Goal: Task Accomplishment & Management: Manage account settings

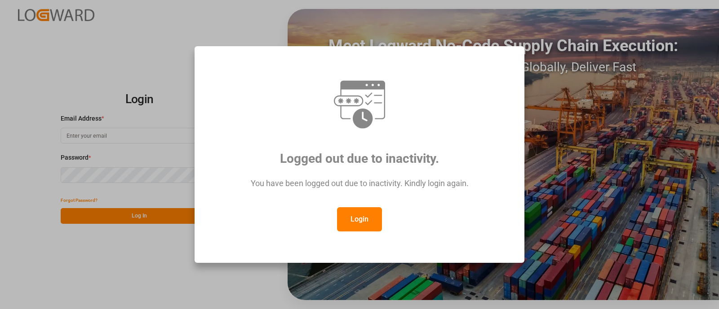
click at [364, 217] on button "Login" at bounding box center [359, 219] width 45 height 24
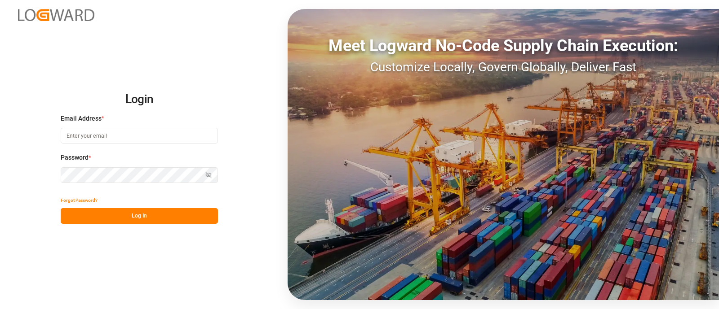
click at [191, 138] on input at bounding box center [139, 136] width 157 height 16
type input "2"
type input "[PERSON_NAME][EMAIL_ADDRESS][PERSON_NAME][DOMAIN_NAME]"
click at [151, 216] on button "Log In" at bounding box center [139, 216] width 157 height 16
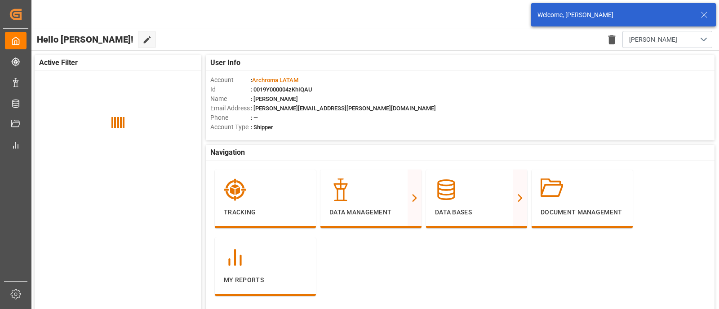
click at [701, 20] on icon at bounding box center [703, 14] width 11 height 11
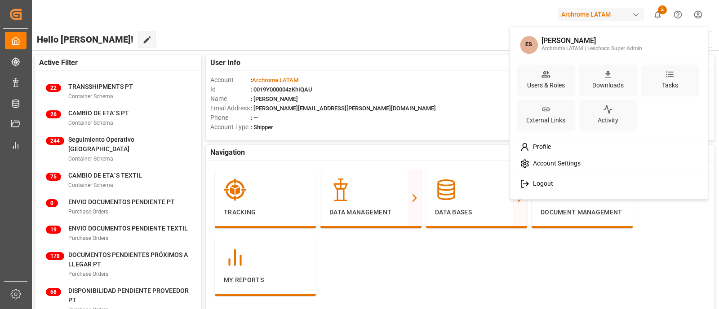
click at [694, 18] on html "Created by potrace 1.15, written by [PERSON_NAME] [DATE]-[DATE] Created by potr…" at bounding box center [359, 154] width 719 height 309
click at [546, 70] on icon at bounding box center [545, 74] width 9 height 9
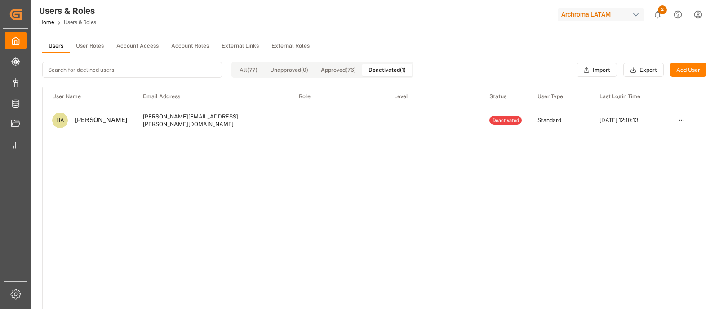
click at [379, 65] on button "Deactivated (1)" at bounding box center [387, 70] width 50 height 13
click at [177, 71] on input at bounding box center [132, 70] width 180 height 16
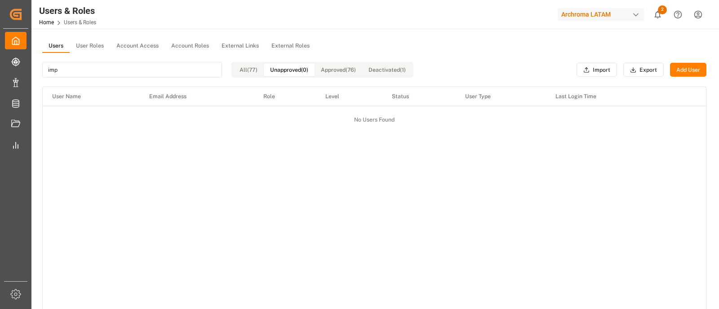
click at [282, 70] on button "Unapproved (0)" at bounding box center [289, 70] width 51 height 13
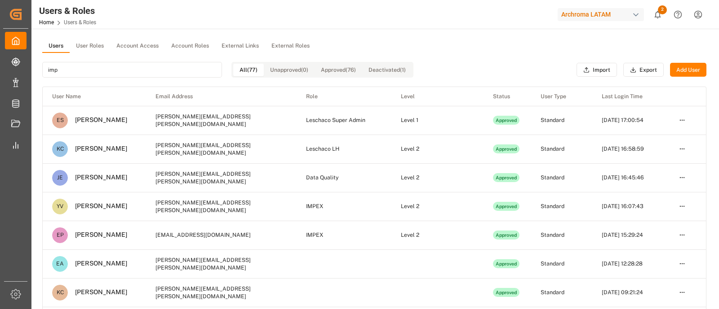
click at [257, 67] on button "All (77)" at bounding box center [248, 70] width 31 height 13
click at [194, 71] on input "imp" at bounding box center [132, 70] width 180 height 16
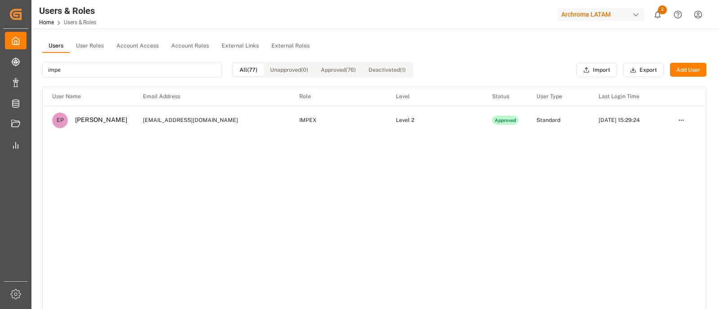
type input "impe"
click at [683, 119] on html "Created by potrace 1.15, written by [PERSON_NAME] [DATE]-[DATE] Created by potr…" at bounding box center [359, 154] width 719 height 309
click at [582, 141] on html "Created by potrace 1.15, written by [PERSON_NAME] [DATE]-[DATE] Created by potr…" at bounding box center [359, 154] width 719 height 309
click at [675, 122] on html "Created by potrace 1.15, written by [PERSON_NAME] [DATE]-[DATE] Created by potr…" at bounding box center [359, 154] width 719 height 309
click at [656, 135] on div "Edit" at bounding box center [661, 136] width 46 height 13
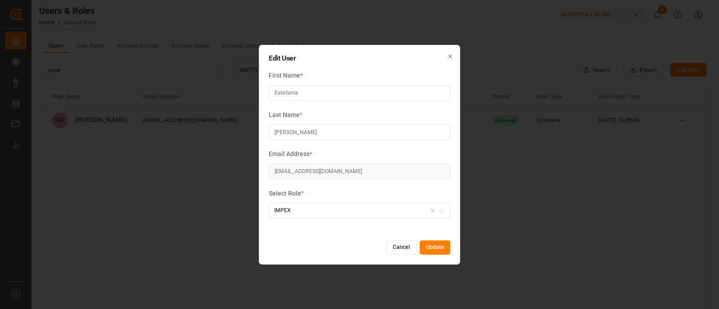
click at [437, 155] on label "Email Address *" at bounding box center [359, 154] width 181 height 9
click at [395, 250] on button "Cancel" at bounding box center [401, 248] width 31 height 14
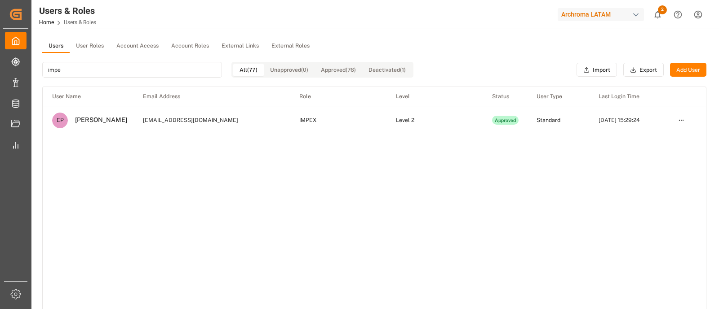
click at [177, 122] on td "[EMAIL_ADDRESS][DOMAIN_NAME]" at bounding box center [211, 120] width 156 height 29
click at [679, 119] on html "Created by potrace 1.15, written by [PERSON_NAME] [DATE]-[DATE] Created by potr…" at bounding box center [359, 154] width 719 height 309
click at [162, 117] on html "Created by potrace 1.15, written by [PERSON_NAME] [DATE]-[DATE] Created by potr…" at bounding box center [359, 154] width 719 height 309
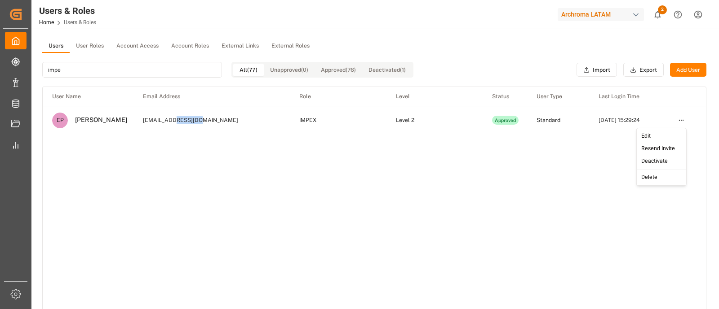
click at [162, 117] on td "[EMAIL_ADDRESS][DOMAIN_NAME]" at bounding box center [211, 120] width 156 height 29
copy td "[EMAIL_ADDRESS][DOMAIN_NAME]"
click at [678, 120] on html "Created by potrace 1.15, written by [PERSON_NAME] [DATE]-[DATE] Created by potr…" at bounding box center [359, 154] width 719 height 309
click at [649, 181] on div "Delete" at bounding box center [661, 178] width 46 height 13
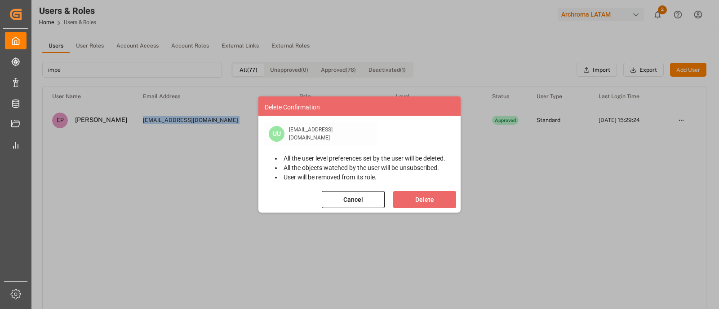
click at [370, 202] on button "Cancel" at bounding box center [353, 199] width 63 height 17
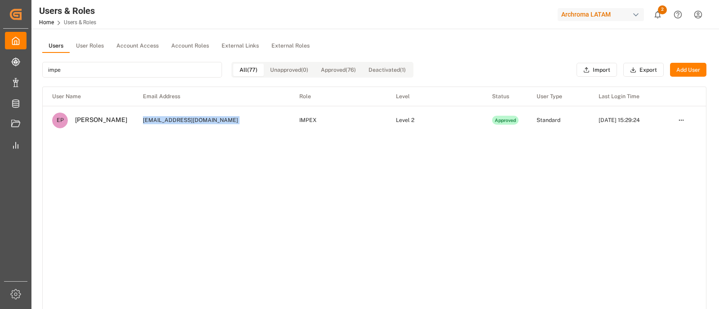
click at [683, 124] on html "Created by potrace 1.15, written by [PERSON_NAME] [DATE]-[DATE] Created by potr…" at bounding box center [359, 154] width 719 height 309
click at [665, 148] on div "Resend Invite" at bounding box center [661, 149] width 46 height 13
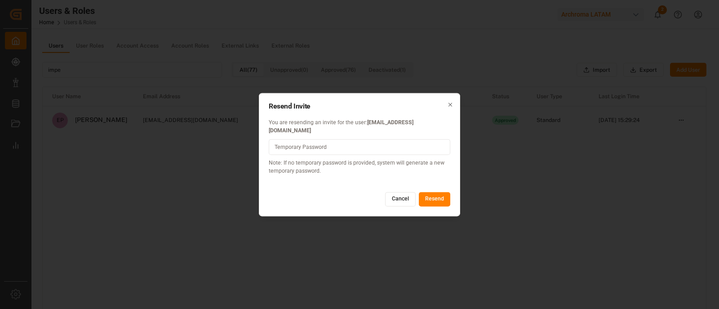
click at [397, 197] on button "Cancel" at bounding box center [400, 200] width 31 height 14
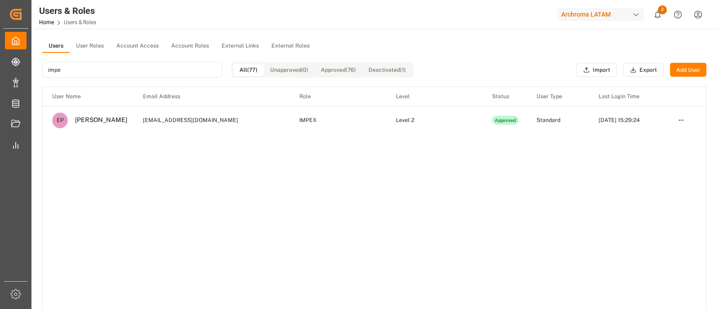
click at [679, 120] on html "Created by potrace 1.15, written by [PERSON_NAME] [DATE]-[DATE] Created by potr…" at bounding box center [359, 154] width 719 height 309
click at [154, 120] on html "Created by potrace 1.15, written by [PERSON_NAME] [DATE]-[DATE] Created by potr…" at bounding box center [359, 154] width 719 height 309
click at [154, 120] on td "[EMAIL_ADDRESS][DOMAIN_NAME]" at bounding box center [211, 120] width 156 height 29
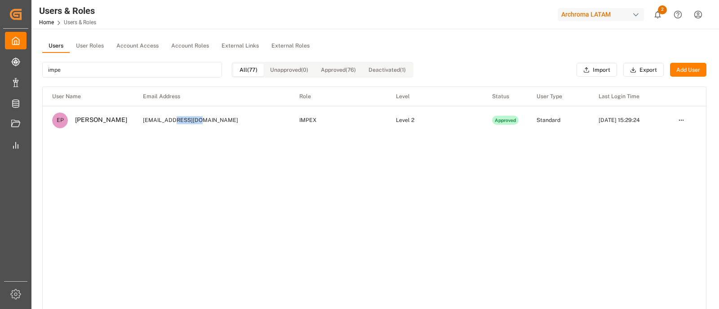
click at [154, 120] on td "[EMAIL_ADDRESS][DOMAIN_NAME]" at bounding box center [211, 120] width 156 height 29
click at [683, 120] on html "Created by potrace 1.15, written by [PERSON_NAME] [DATE]-[DATE] Created by potr…" at bounding box center [359, 154] width 719 height 309
click at [647, 179] on div "Delete" at bounding box center [661, 178] width 46 height 13
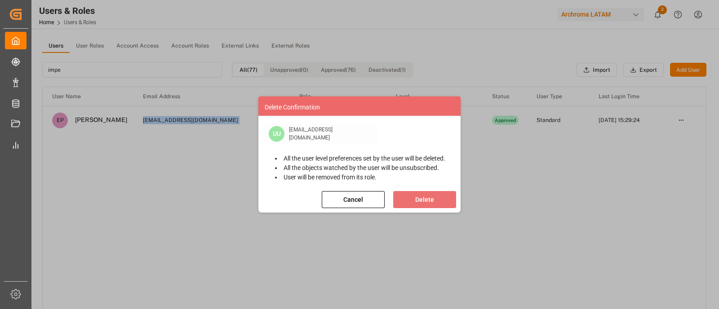
click at [435, 198] on button "Delete" at bounding box center [424, 199] width 63 height 17
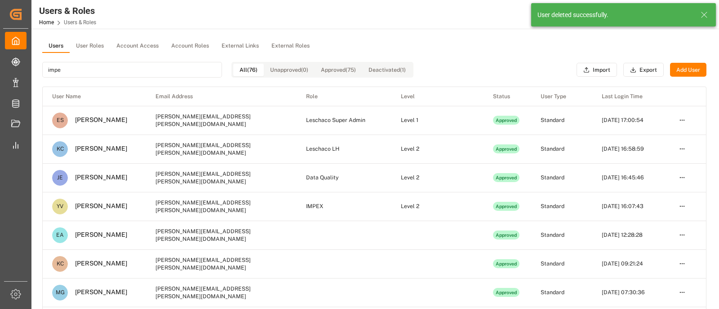
click at [695, 69] on button "Add User" at bounding box center [688, 70] width 36 height 14
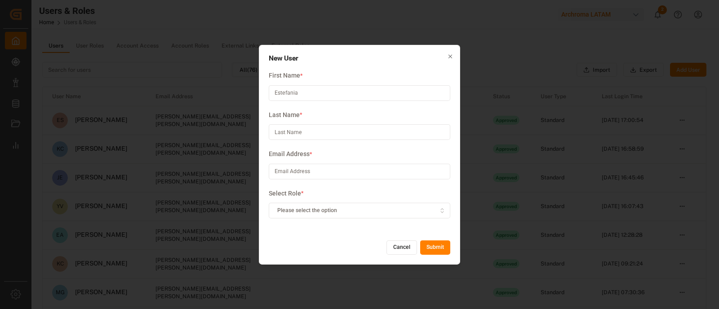
type input "Estefania"
click at [358, 130] on input at bounding box center [359, 132] width 181 height 16
type input "[PERSON_NAME]"
click at [345, 169] on input at bounding box center [359, 172] width 181 height 16
paste input "[EMAIL_ADDRESS][DOMAIN_NAME]"
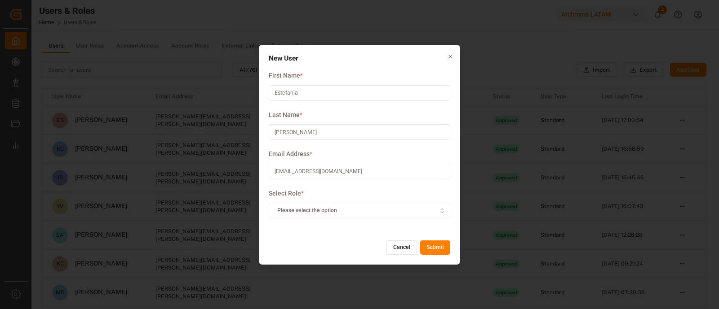
click at [368, 171] on input "[EMAIL_ADDRESS][DOMAIN_NAME]" at bounding box center [359, 172] width 181 height 16
type input "[EMAIL_ADDRESS][DOMAIN_NAME]"
click at [395, 204] on button "Please select the option" at bounding box center [359, 211] width 181 height 16
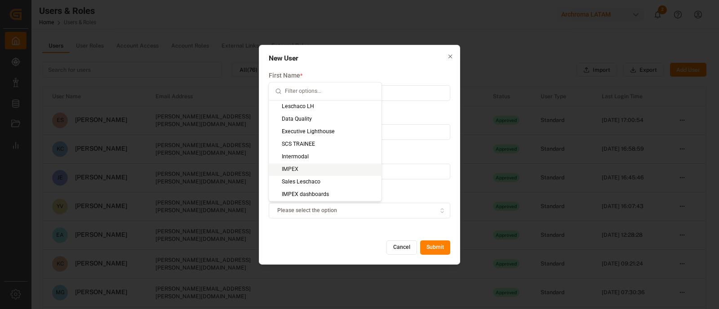
click at [317, 172] on div "IMPEX" at bounding box center [325, 169] width 112 height 13
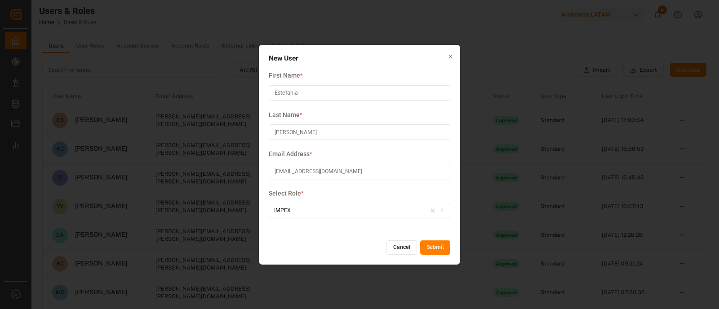
click at [436, 247] on button "Submit" at bounding box center [435, 248] width 30 height 14
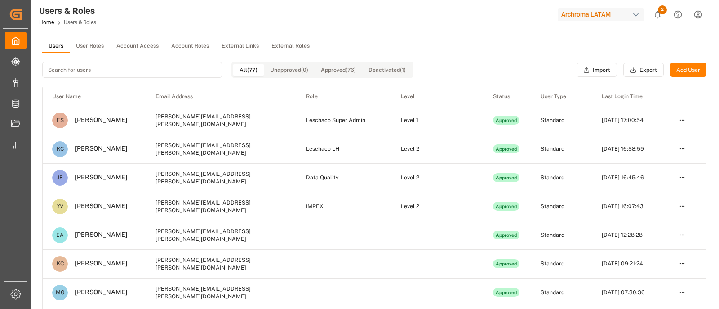
click at [203, 63] on input at bounding box center [132, 70] width 180 height 16
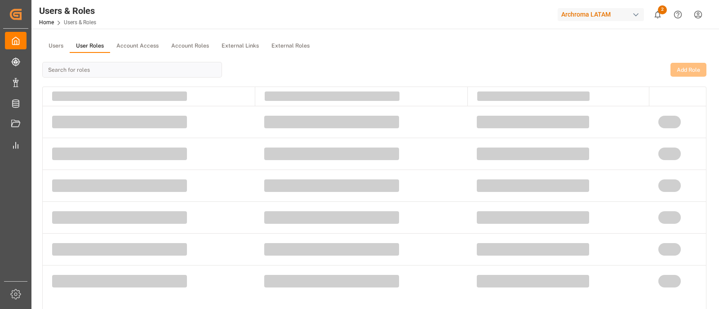
click at [101, 45] on button "User Roles" at bounding box center [90, 46] width 40 height 13
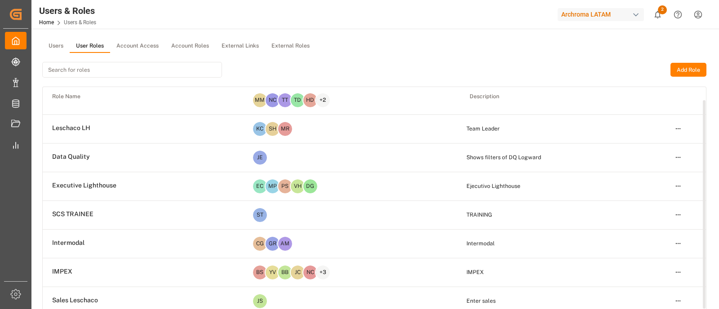
scroll to position [36, 0]
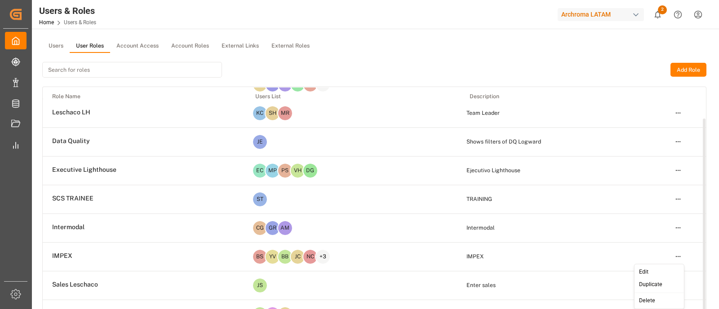
click at [680, 257] on html "Created by potrace 1.15, written by [PERSON_NAME] [DATE]-[DATE] Created by potr…" at bounding box center [359, 154] width 719 height 309
click at [656, 270] on div "Edit" at bounding box center [658, 272] width 46 height 13
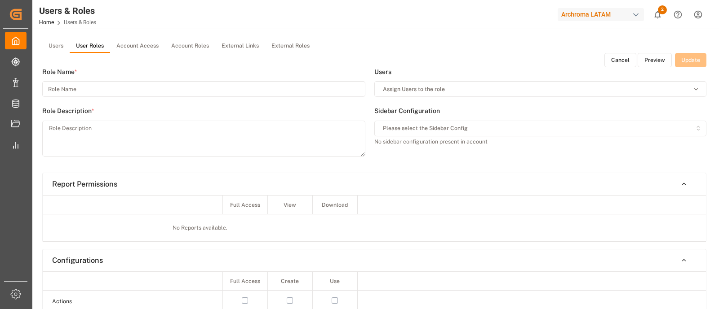
type input "IMPEX"
type textarea "IMPEX"
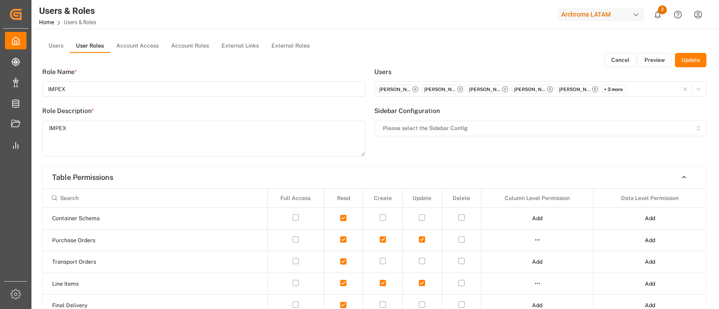
click at [683, 64] on button "Update" at bounding box center [690, 60] width 31 height 14
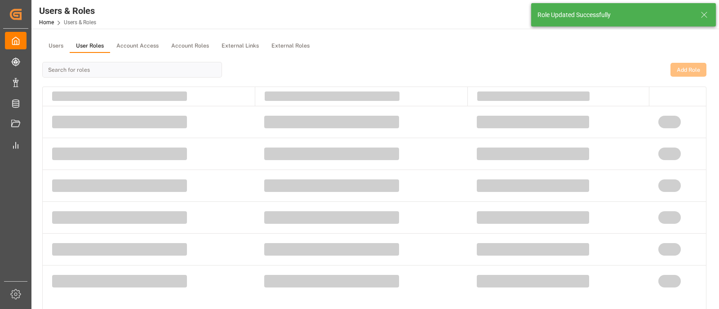
click at [635, 61] on div "Add Role" at bounding box center [374, 70] width 664 height 34
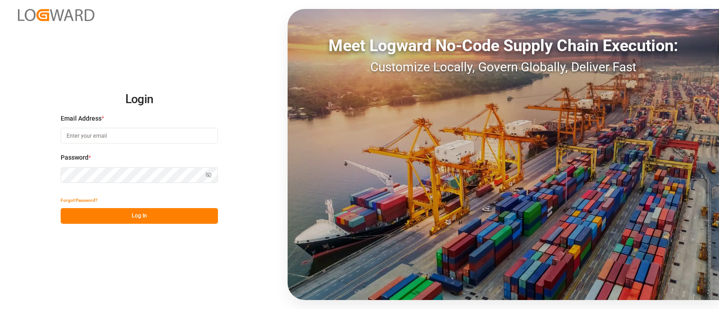
click at [153, 133] on input at bounding box center [139, 136] width 157 height 16
type input "[PERSON_NAME][EMAIL_ADDRESS][PERSON_NAME][DOMAIN_NAME]"
click at [155, 216] on button "Log In" at bounding box center [139, 216] width 157 height 16
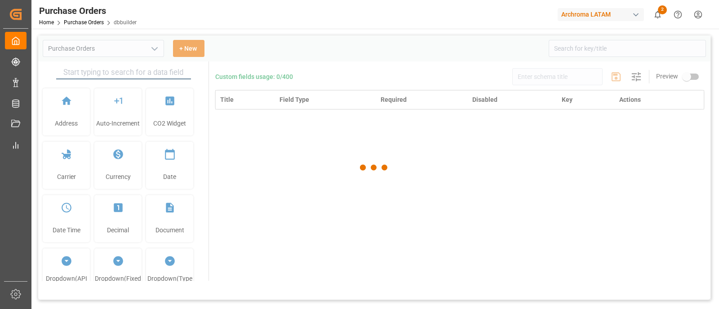
type input "Purchase Orders"
